Goal: Information Seeking & Learning: Learn about a topic

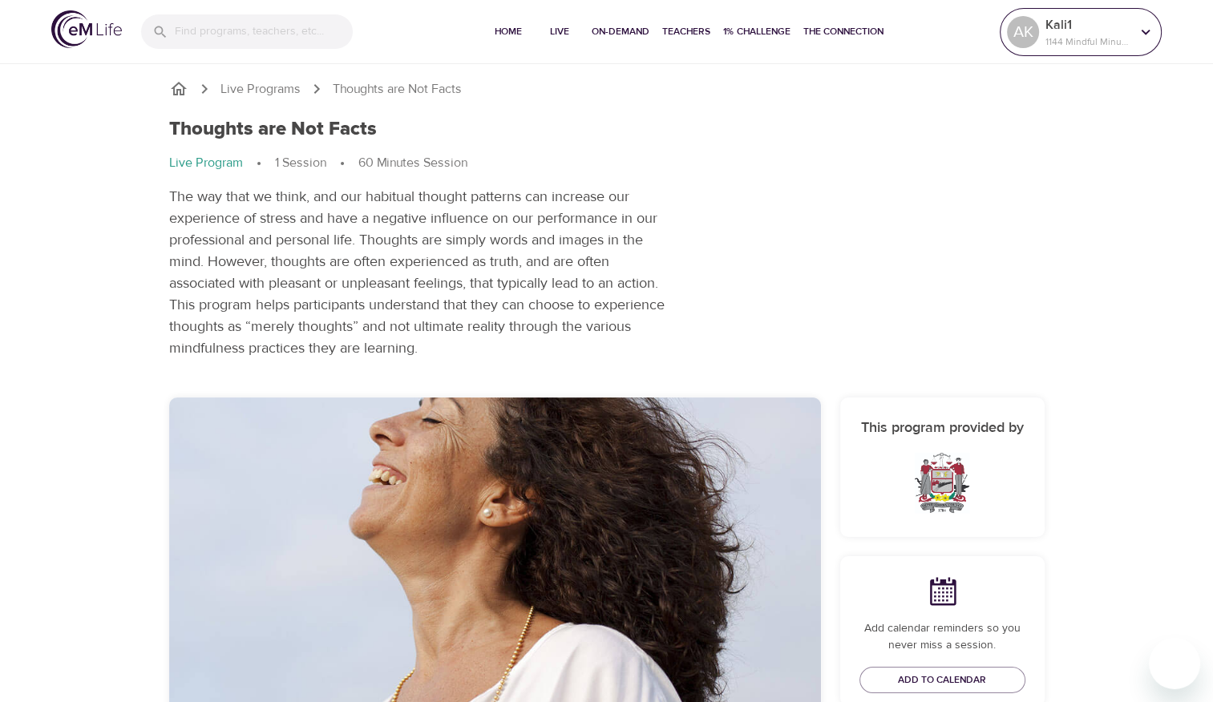
click at [1042, 35] on div "Kali1 1144 Mindful Minutes" at bounding box center [1087, 32] width 91 height 40
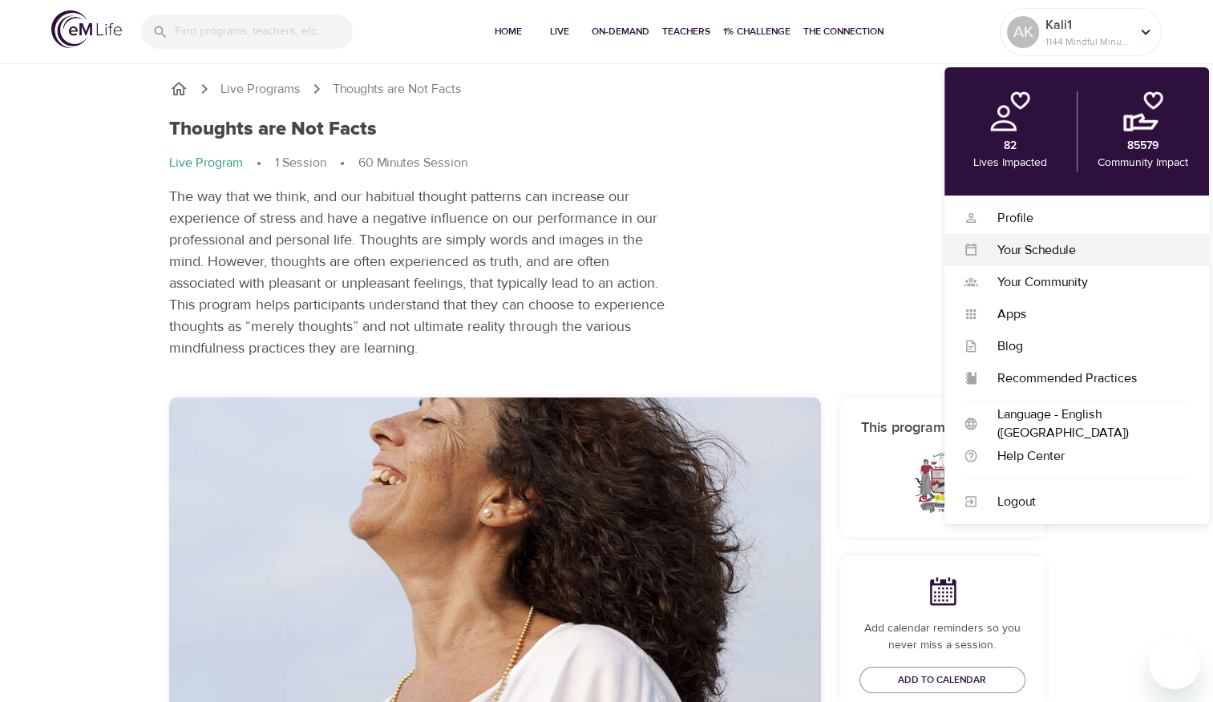
click at [1046, 241] on div "Your Schedule" at bounding box center [1084, 250] width 212 height 18
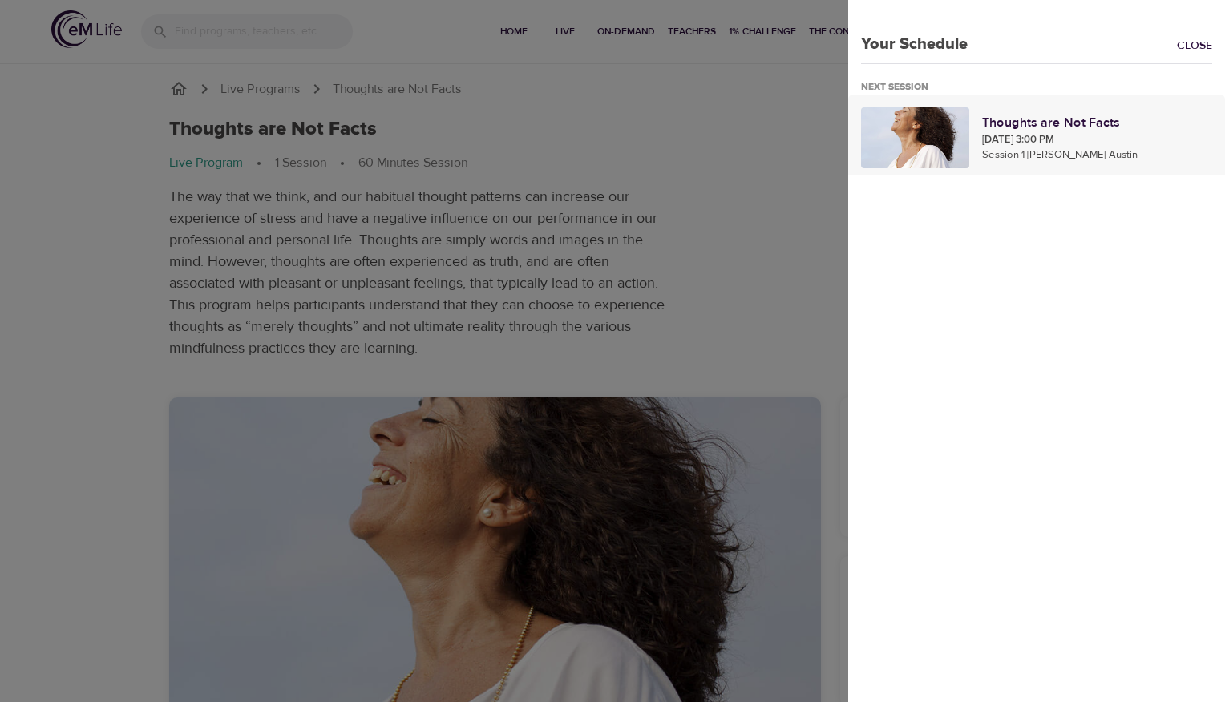
click at [1007, 138] on p "[DATE] 3:00 PM" at bounding box center [1097, 140] width 230 height 16
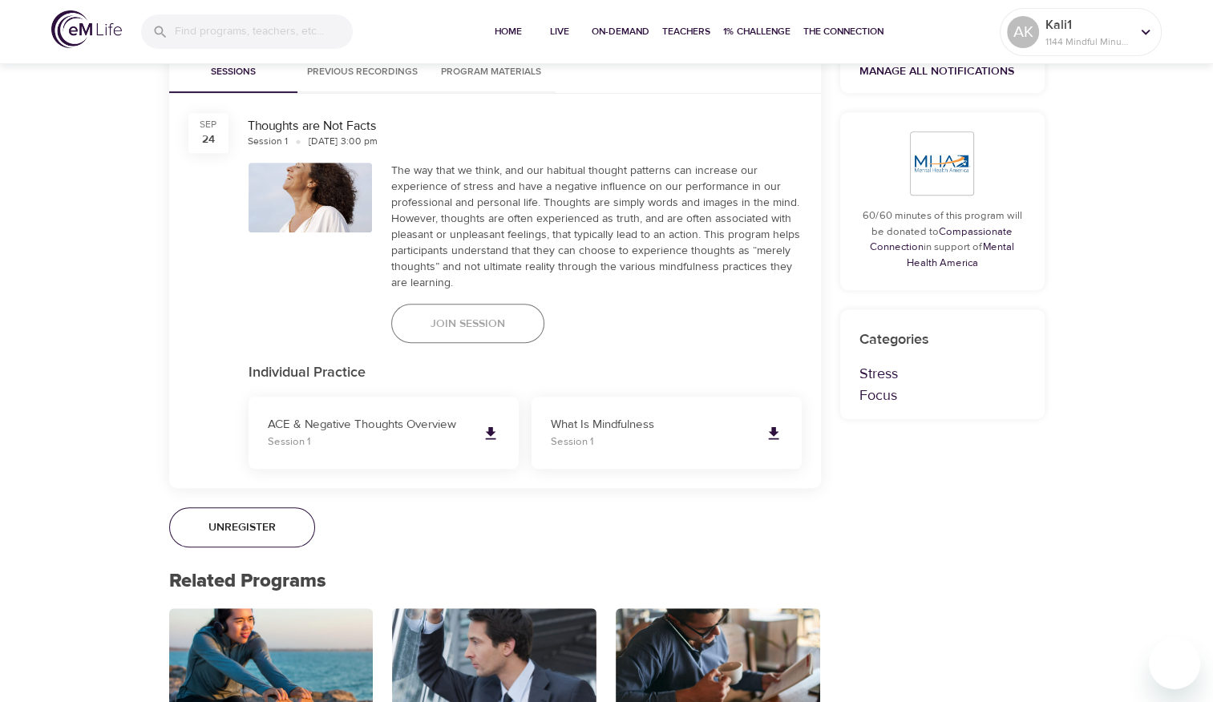
scroll to position [801, 0]
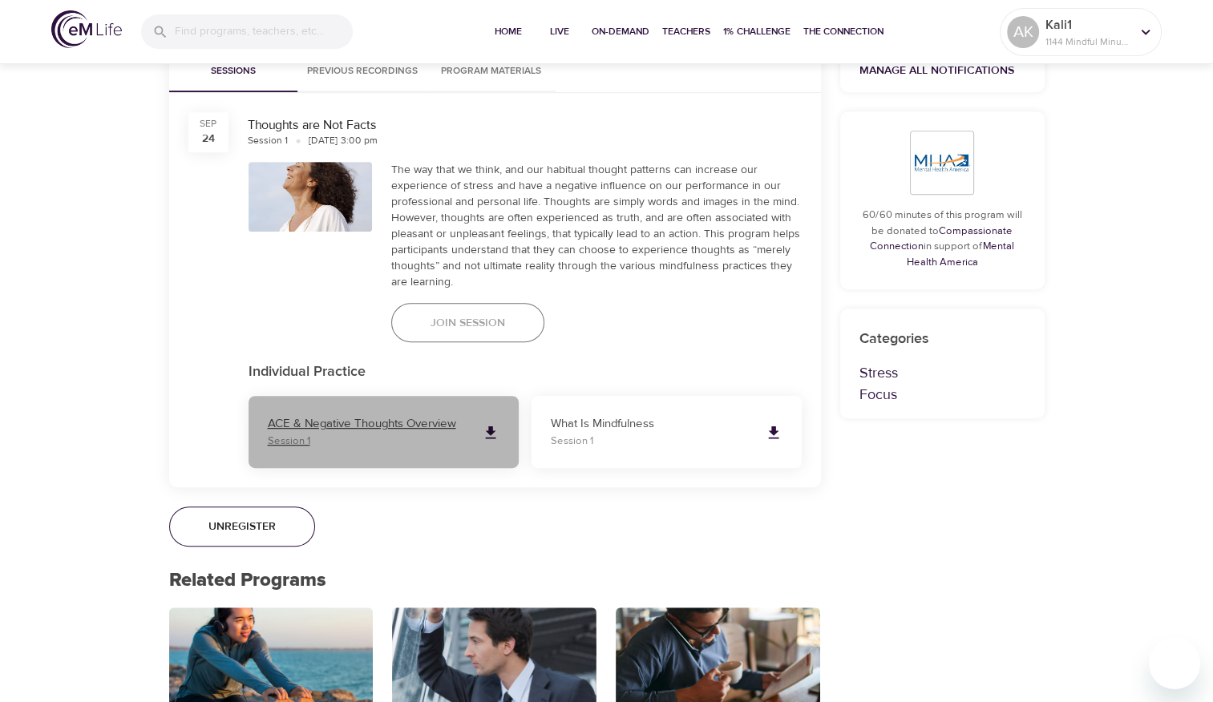
click at [394, 422] on p "ACE & Negative Thoughts Overview" at bounding box center [368, 424] width 201 height 18
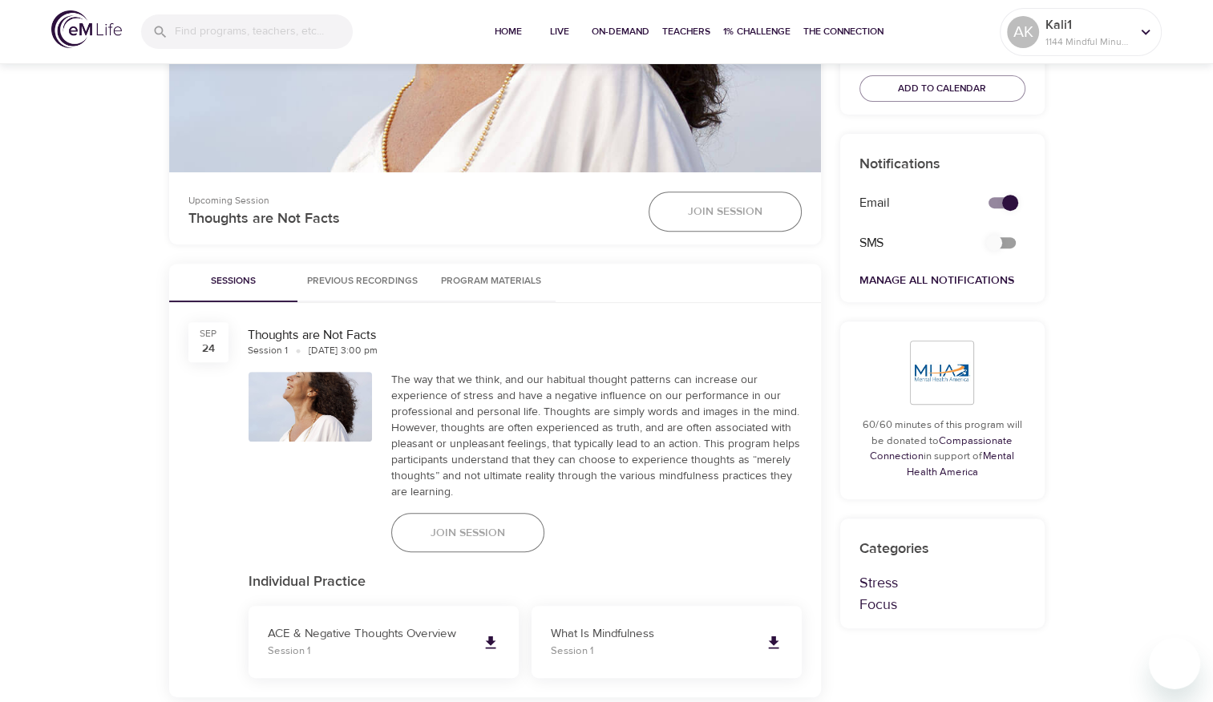
scroll to position [561, 0]
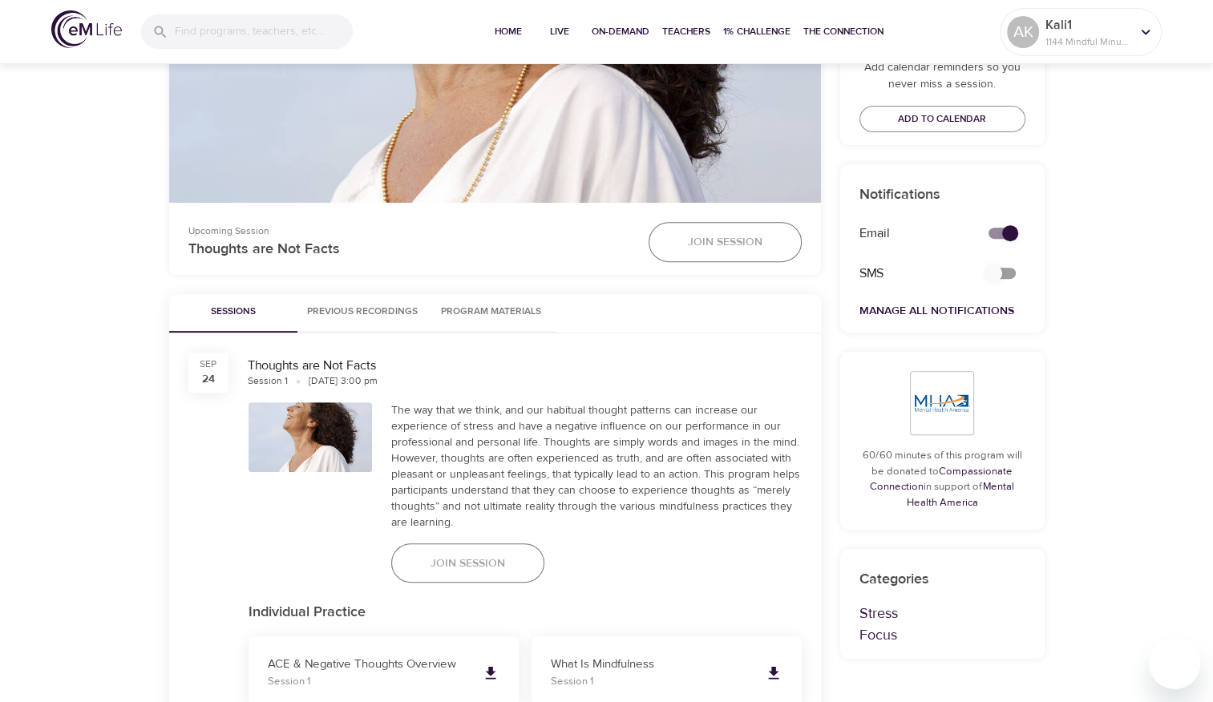
click at [517, 313] on span "Program Materials" at bounding box center [491, 312] width 109 height 17
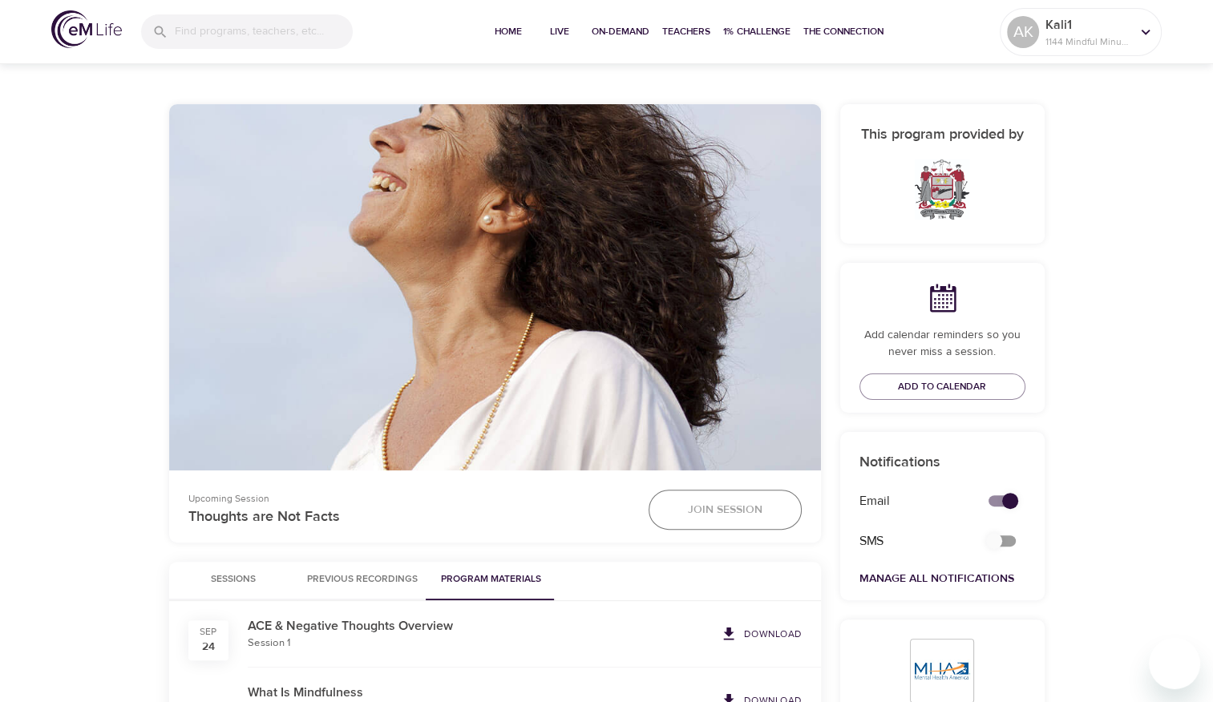
scroll to position [0, 0]
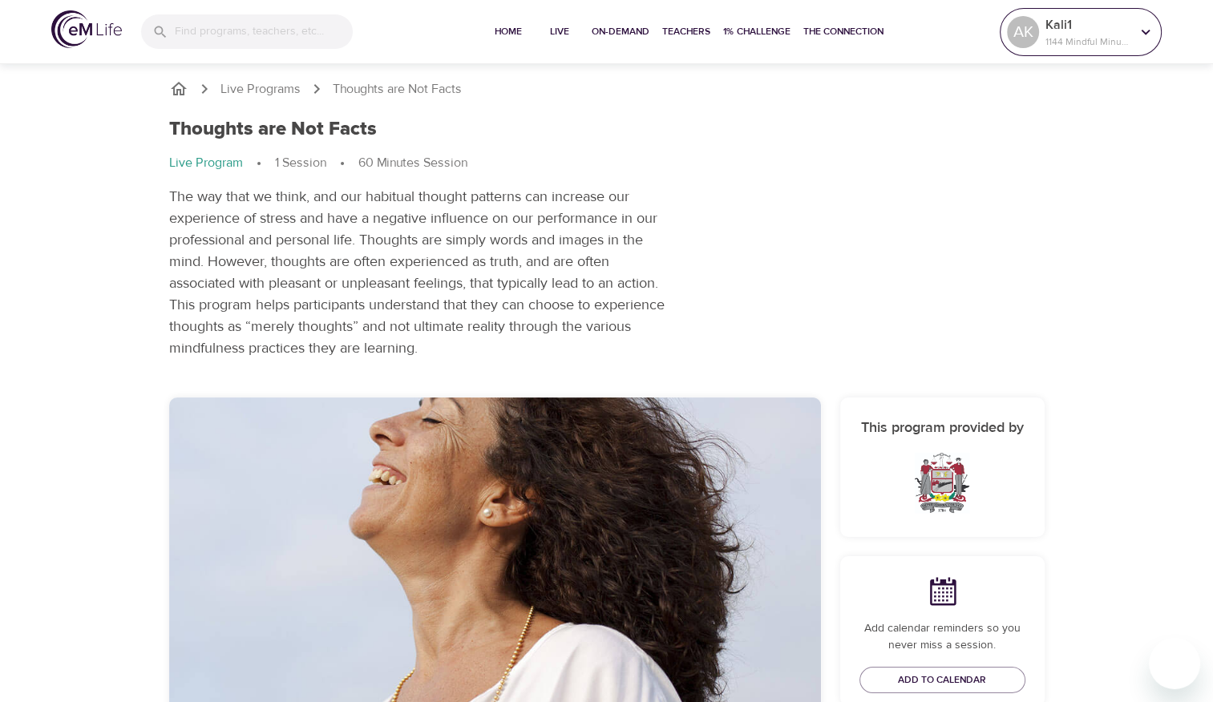
click at [1055, 33] on p "Kali1" at bounding box center [1087, 24] width 85 height 19
